Goal: Task Accomplishment & Management: Use online tool/utility

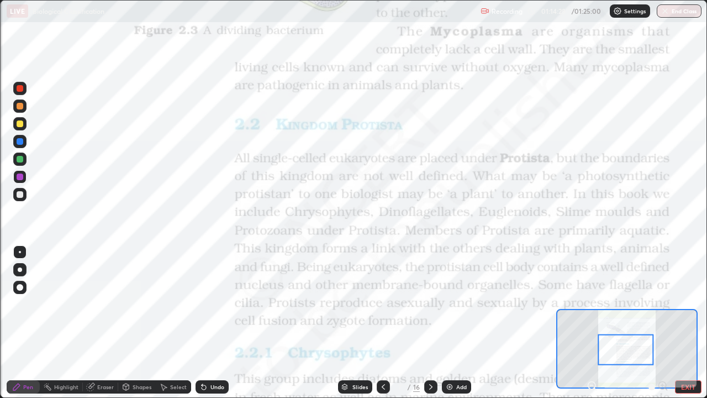
scroll to position [398, 707]
click at [589, 380] on icon at bounding box center [592, 385] width 11 height 11
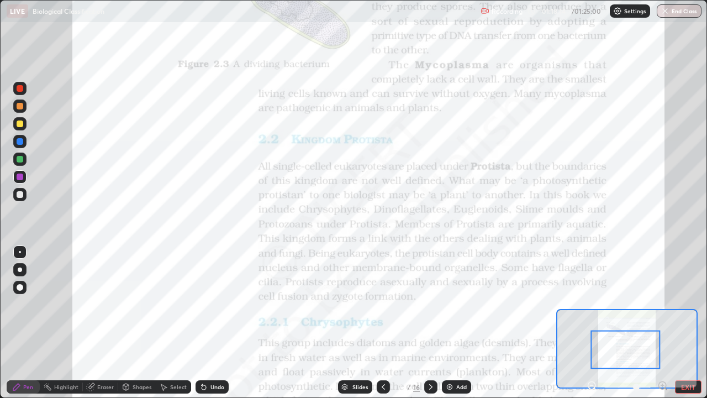
click at [593, 385] on icon at bounding box center [592, 385] width 11 height 11
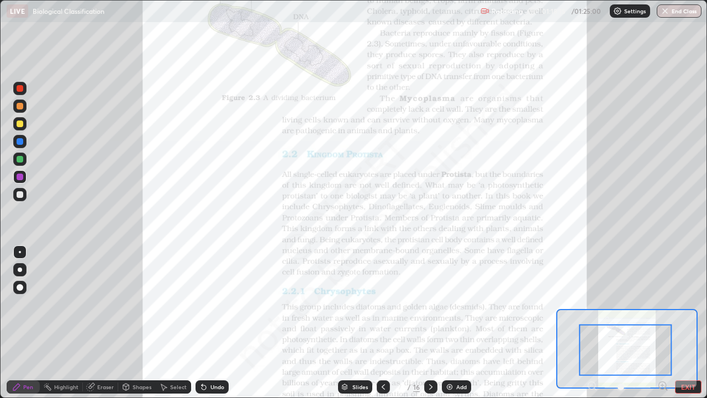
click at [592, 384] on div at bounding box center [628, 386] width 82 height 13
click at [589, 386] on div at bounding box center [628, 386] width 82 height 13
click at [589, 383] on div at bounding box center [628, 386] width 82 height 13
click at [688, 385] on button "EXIT" at bounding box center [688, 386] width 27 height 13
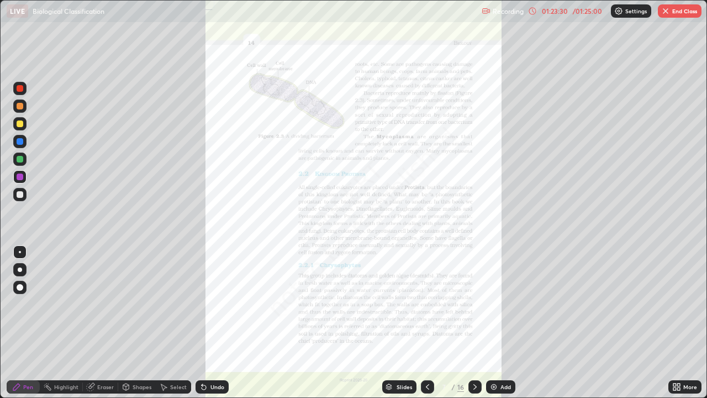
click at [671, 13] on button "End Class" at bounding box center [680, 10] width 44 height 13
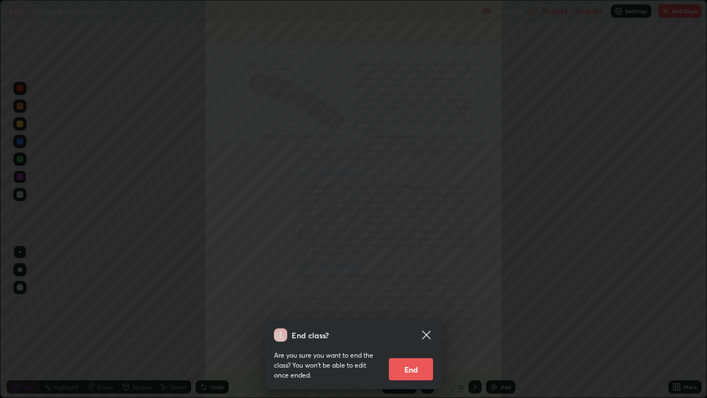
click at [414, 368] on button "End" at bounding box center [411, 369] width 44 height 22
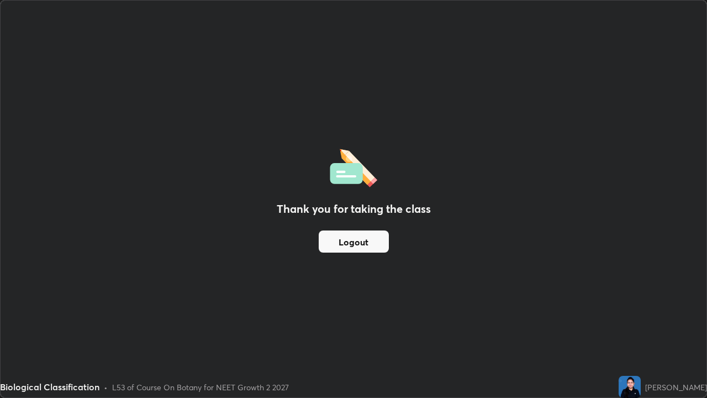
click at [368, 245] on button "Logout" at bounding box center [354, 241] width 70 height 22
click at [356, 242] on button "Logout" at bounding box center [354, 241] width 70 height 22
